Goal: Information Seeking & Learning: Understand process/instructions

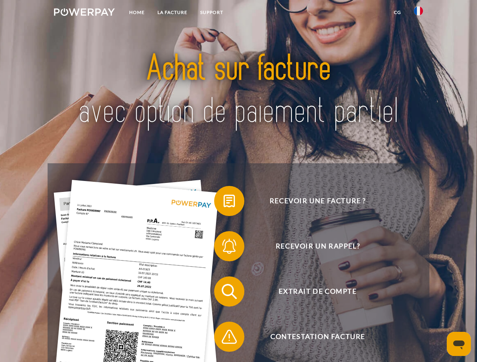
click at [84, 13] on img at bounding box center [84, 12] width 61 height 8
click at [418, 13] on img at bounding box center [418, 10] width 9 height 9
click at [397, 12] on link "CG" at bounding box center [397, 13] width 20 height 14
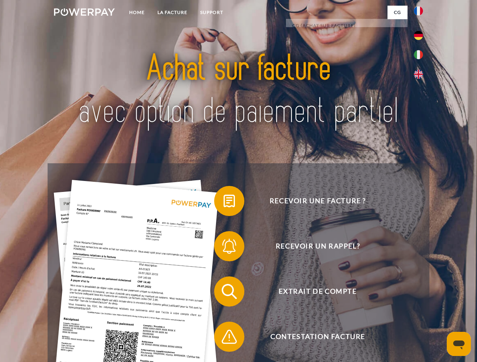
click at [224, 203] on span at bounding box center [218, 201] width 38 height 38
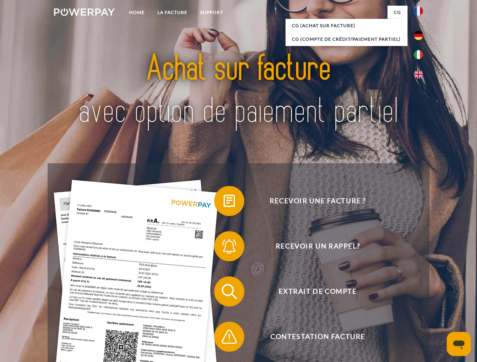
click at [224, 248] on span at bounding box center [218, 247] width 38 height 38
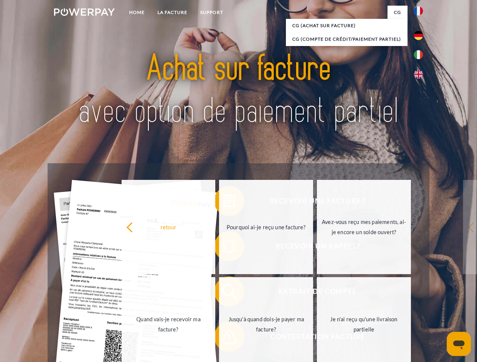
click at [224, 293] on link "Jusqu'à quand dois-je payer ma facture?" at bounding box center [266, 325] width 94 height 94
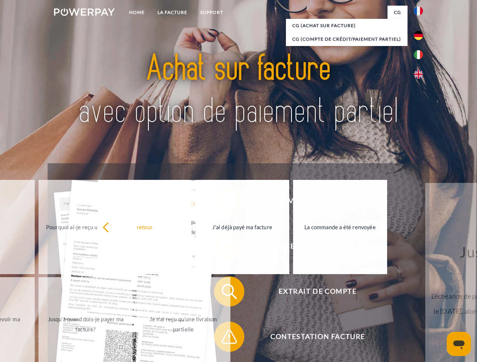
click at [224, 339] on span at bounding box center [218, 337] width 38 height 38
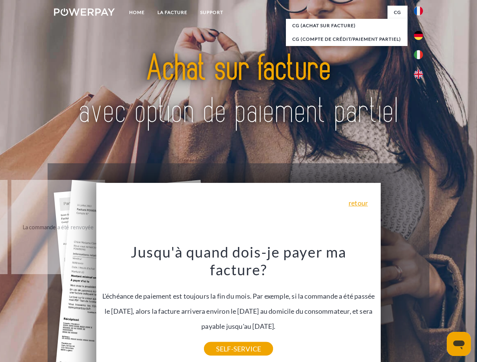
click at [459, 344] on icon "Ouvrir la fenêtre de messagerie" at bounding box center [458, 345] width 11 height 9
